Goal: Task Accomplishment & Management: Use online tool/utility

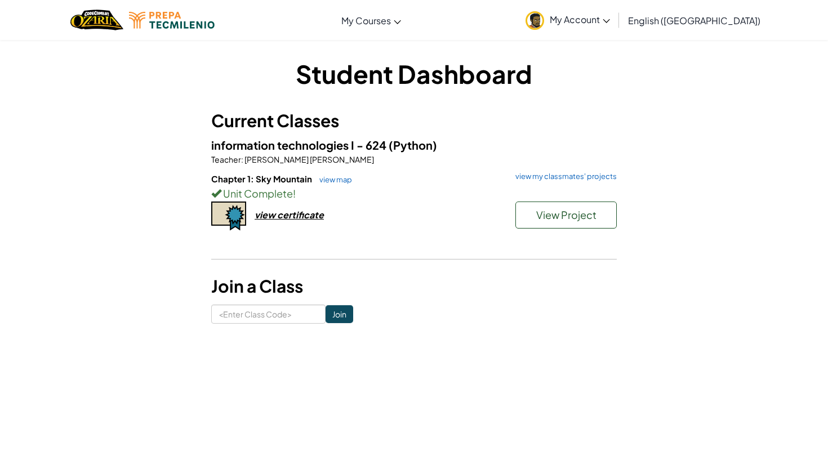
click at [328, 171] on div "information technologies I - 624 (Python) Teacher : [PERSON_NAME] [PERSON_NAME]…" at bounding box center [414, 196] width 406 height 120
click at [330, 179] on link "view map" at bounding box center [333, 179] width 38 height 9
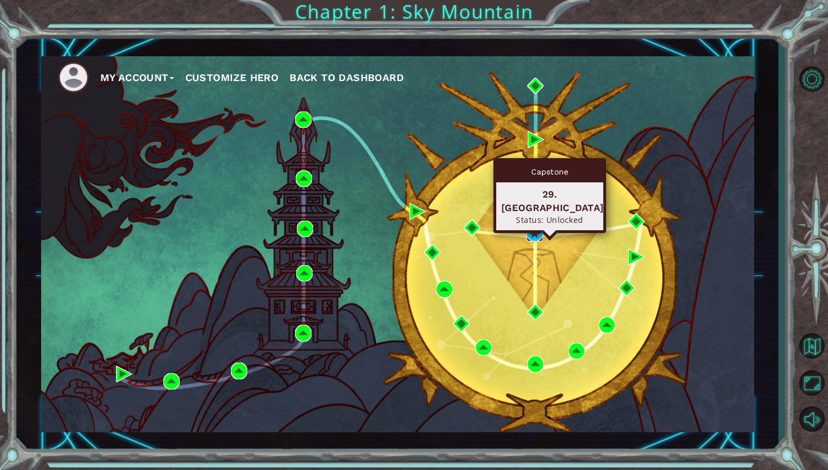
click at [540, 233] on img at bounding box center [535, 233] width 16 height 16
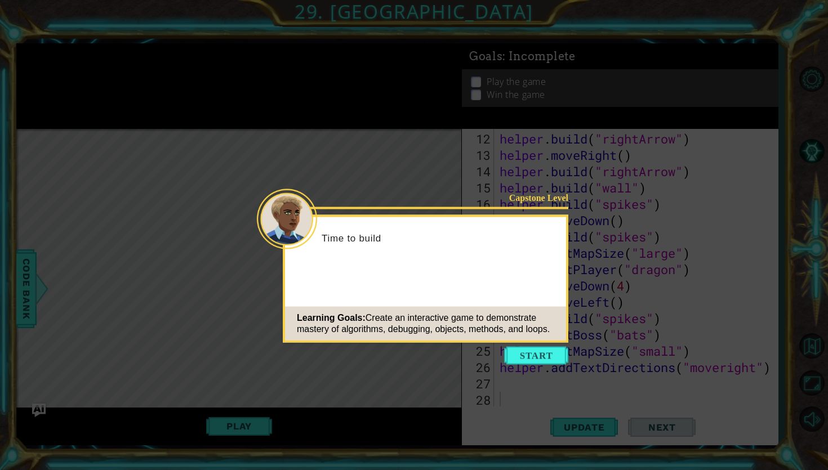
scroll to position [212, 0]
click at [511, 350] on button "Start" at bounding box center [536, 356] width 64 height 18
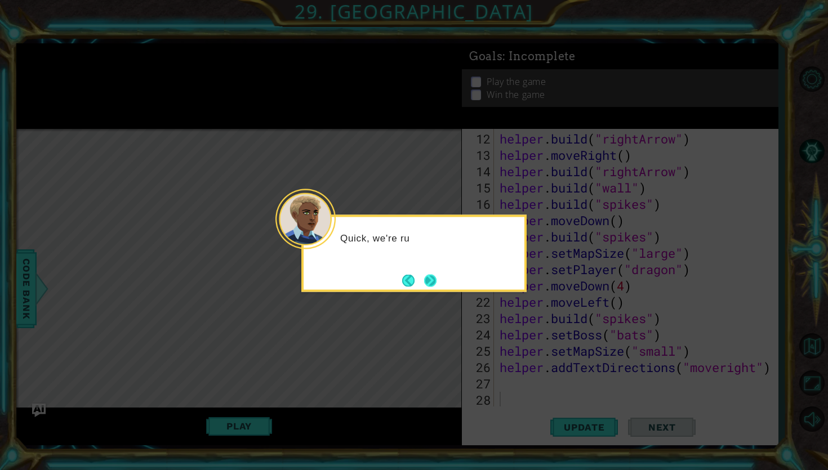
click at [437, 274] on button "Next" at bounding box center [430, 280] width 12 height 12
click at [431, 274] on button "Next" at bounding box center [430, 280] width 12 height 12
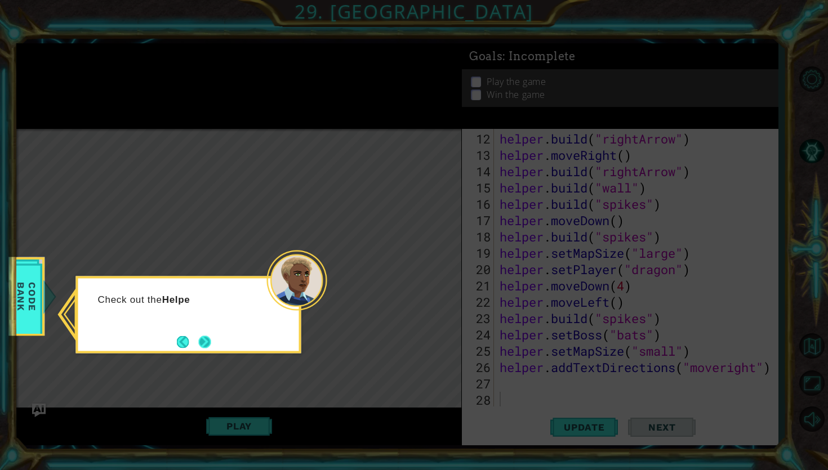
click at [211, 339] on button "Next" at bounding box center [205, 342] width 14 height 14
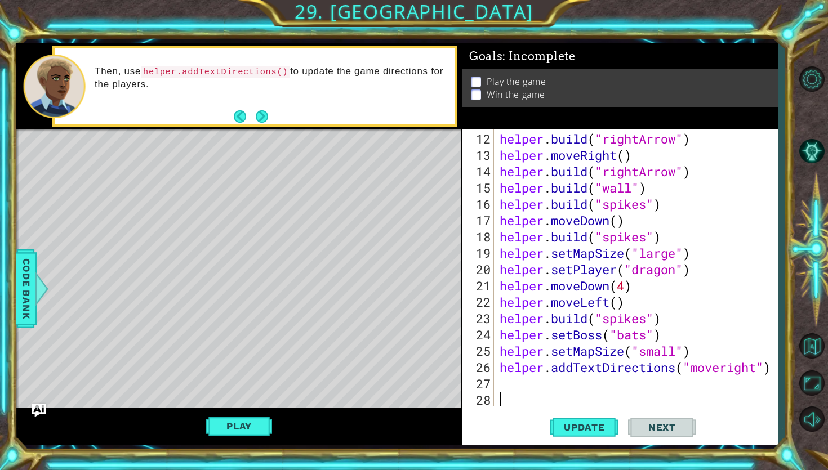
click at [265, 437] on div "Play" at bounding box center [238, 427] width 445 height 38
click at [255, 418] on button "Play" at bounding box center [239, 426] width 66 height 21
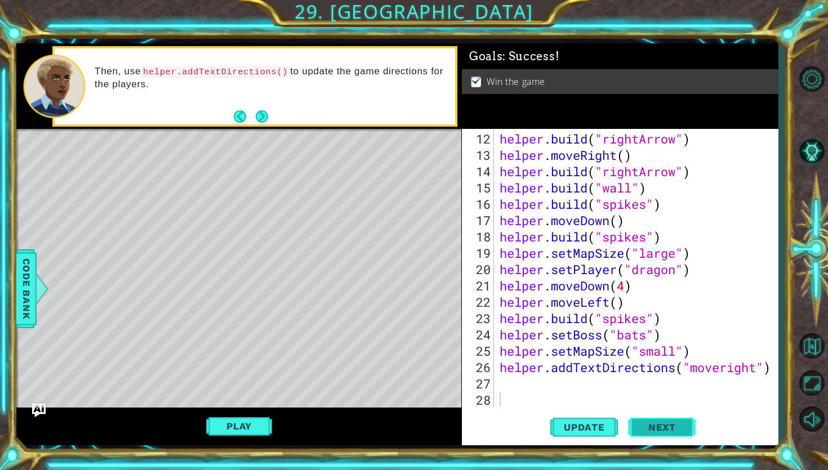
click at [666, 420] on button "Next" at bounding box center [662, 426] width 68 height 32
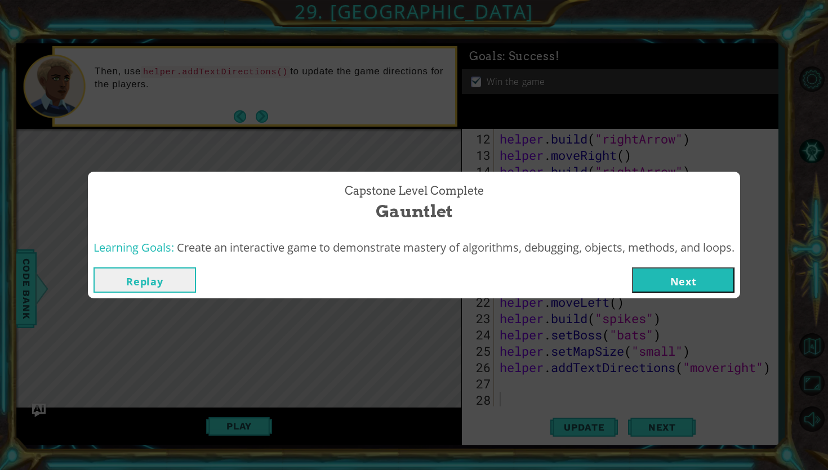
click at [150, 263] on div "Replay Next" at bounding box center [414, 280] width 652 height 37
click at [162, 277] on button "Replay" at bounding box center [145, 280] width 103 height 25
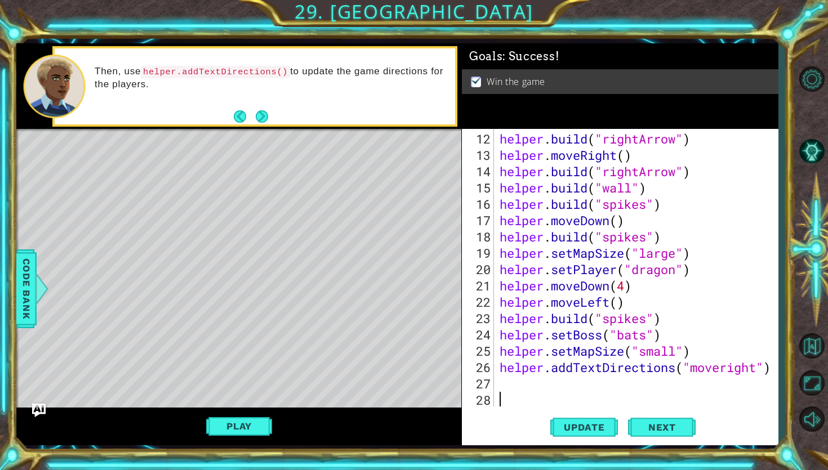
scroll to position [0, 0]
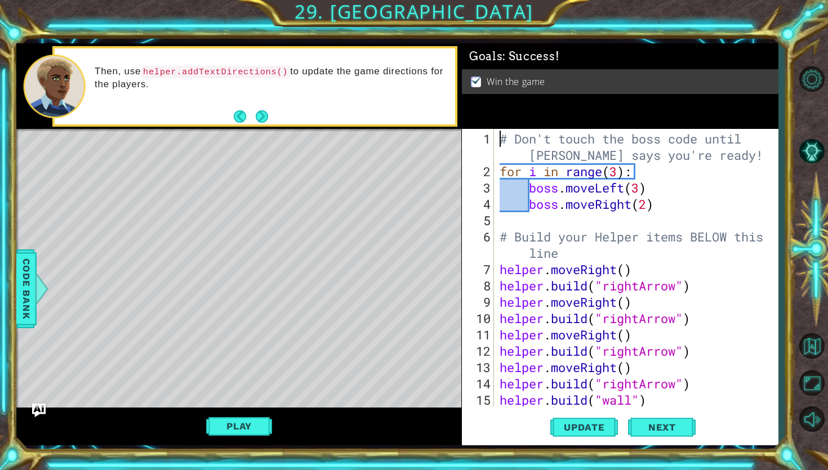
click at [498, 133] on div "# Don't touch the boss code until [PERSON_NAME] says you're ready! for i in ran…" at bounding box center [638, 294] width 283 height 327
type textarea "# Don't touch the boss code until [PERSON_NAME] says you're ready!"
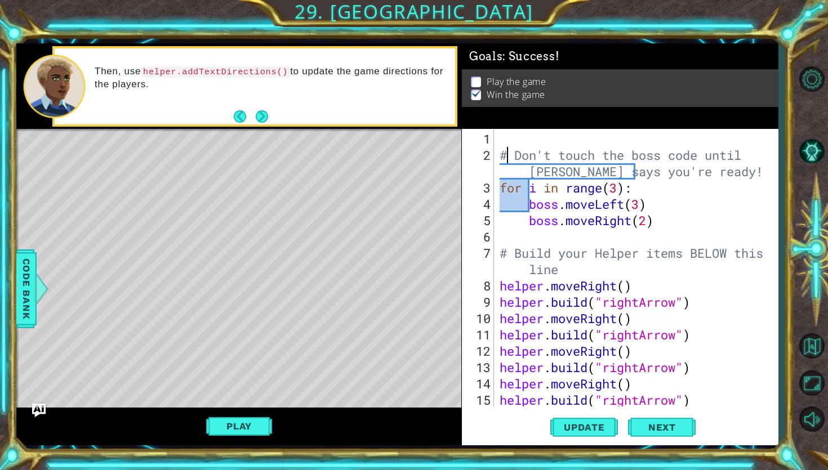
click at [510, 150] on div "# Don't touch the boss code until [PERSON_NAME] says you're ready! for i in ran…" at bounding box center [638, 286] width 283 height 310
click at [515, 140] on div "# Don't touch the boss code until [PERSON_NAME] says you're ready! for i in ran…" at bounding box center [638, 286] width 283 height 310
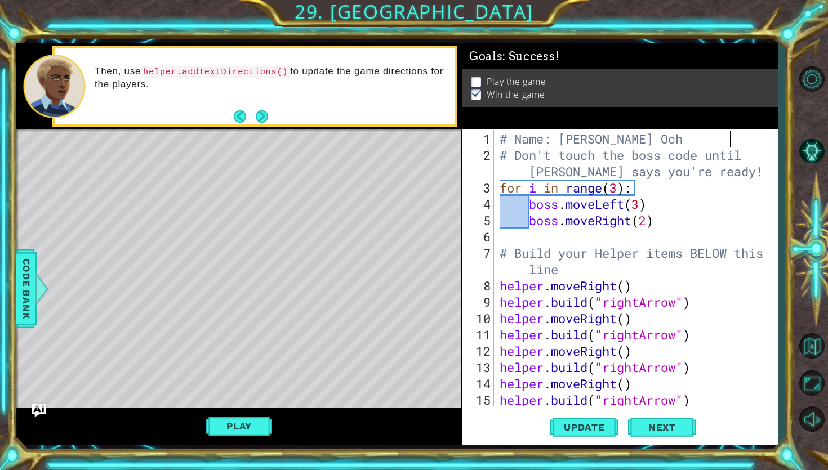
scroll to position [0, 11]
type textarea "# Name: [PERSON_NAME]"
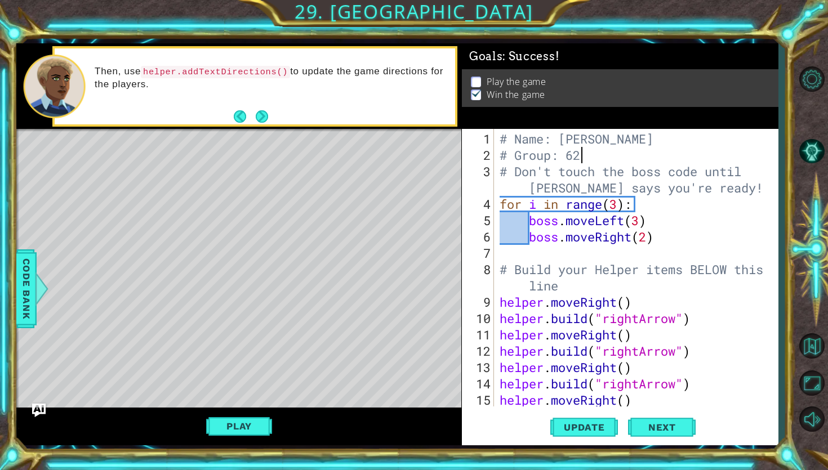
scroll to position [0, 3]
click at [623, 206] on div "# Name: [PERSON_NAME] # Group: 624 # Don't touch the boss code until [PERSON_NA…" at bounding box center [638, 286] width 283 height 310
click at [646, 203] on div "# Name: [PERSON_NAME] # Group: 624 # Don't touch the boss code until [PERSON_NA…" at bounding box center [638, 286] width 283 height 310
type textarea "for i in range(3):"
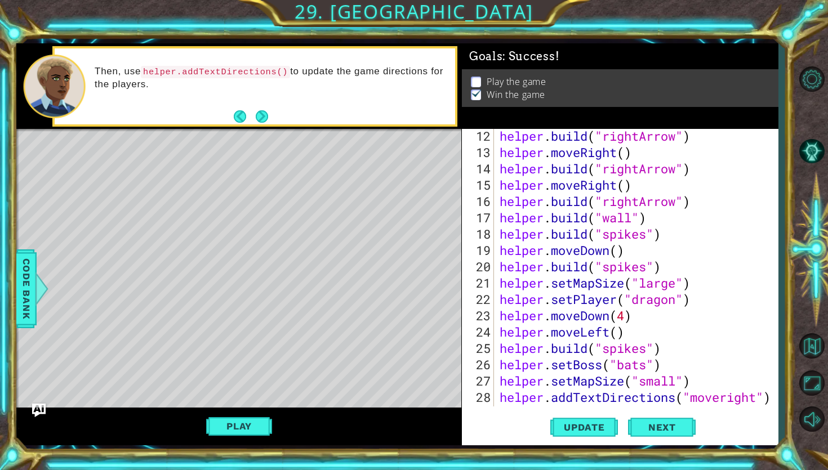
scroll to position [245, 0]
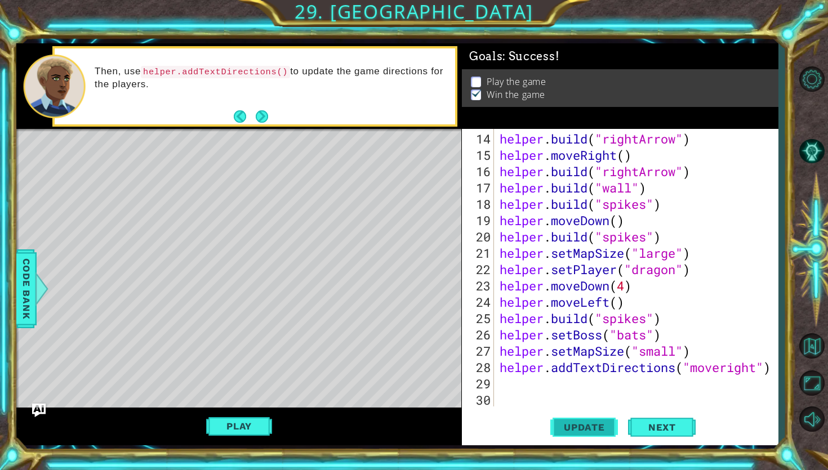
click at [595, 435] on button "Update" at bounding box center [584, 428] width 68 height 32
